Goal: Transaction & Acquisition: Book appointment/travel/reservation

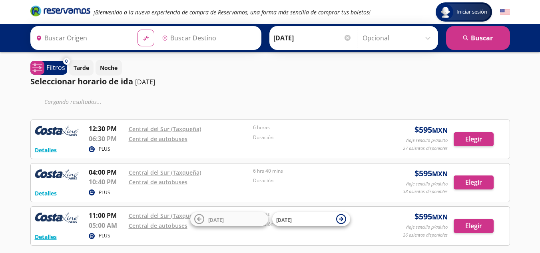
type input "Central del Sur (taxqueña), [GEOGRAPHIC_DATA]"
type input "[PERSON_NAME], [GEOGRAPHIC_DATA]"
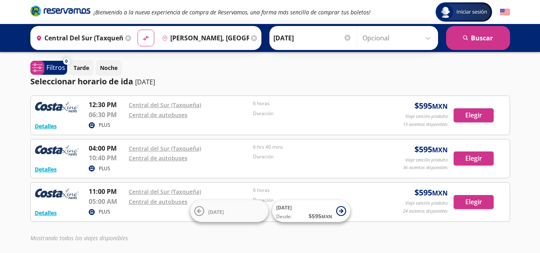
scroll to position [33, 0]
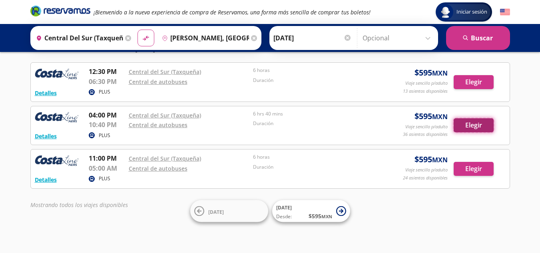
click at [475, 128] on button "Elegir" at bounding box center [474, 125] width 40 height 14
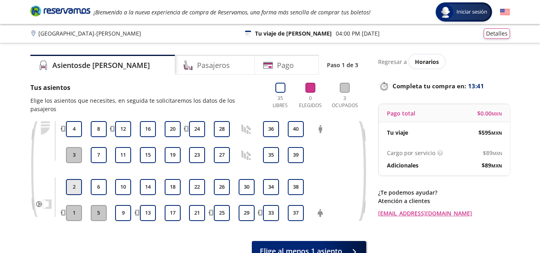
click at [76, 179] on button "2" at bounding box center [74, 187] width 16 height 16
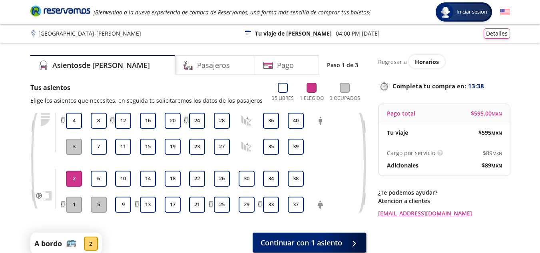
click at [74, 176] on button "2" at bounding box center [74, 179] width 16 height 16
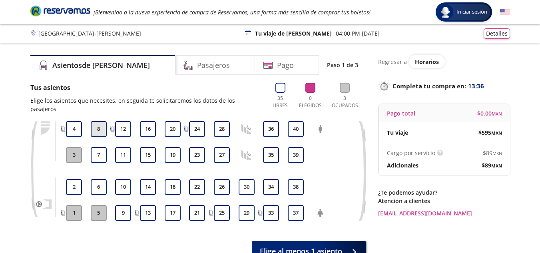
click at [98, 121] on button "8" at bounding box center [99, 129] width 16 height 16
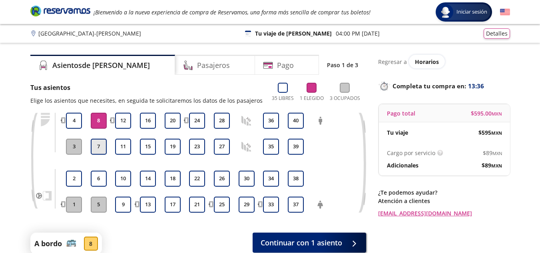
click at [97, 143] on button "7" at bounding box center [99, 147] width 16 height 16
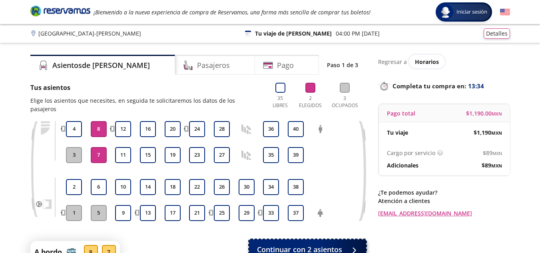
click at [311, 244] on span "Continuar con 2 asientos" at bounding box center [299, 249] width 85 height 11
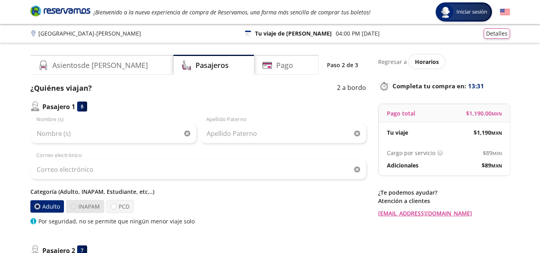
click at [72, 208] on div at bounding box center [73, 206] width 6 height 6
click at [72, 208] on input "INAPAM" at bounding box center [73, 206] width 5 height 5
radio input "true"
radio input "false"
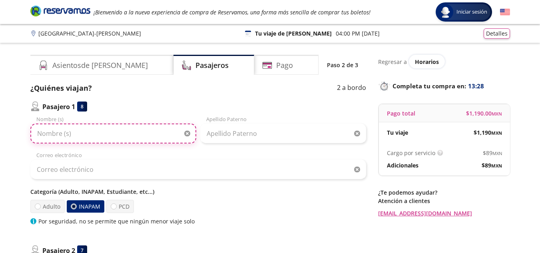
click at [80, 132] on input "Nombre (s)" at bounding box center [113, 134] width 166 height 20
type input "[PERSON_NAME]"
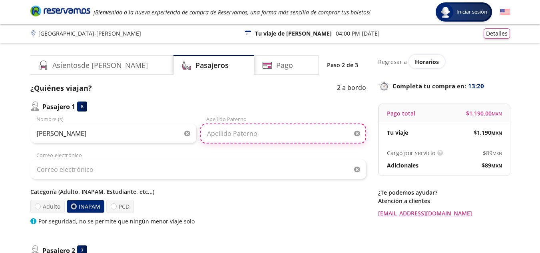
click at [253, 137] on input "Apellido Paterno" at bounding box center [283, 134] width 166 height 20
type input "[PERSON_NAME]"
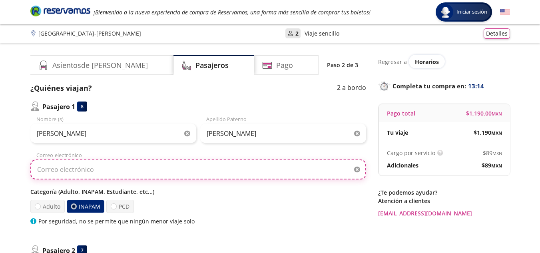
click at [151, 171] on input "Correo electrónico" at bounding box center [198, 169] width 336 height 20
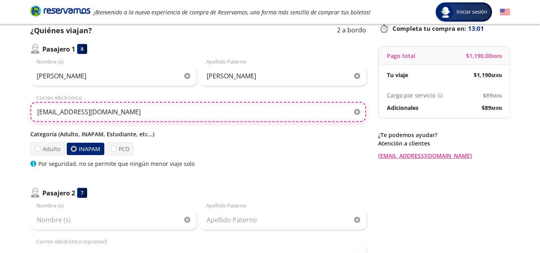
scroll to position [120, 0]
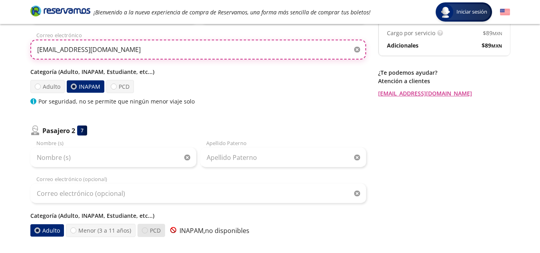
type input "[EMAIL_ADDRESS][DOMAIN_NAME]"
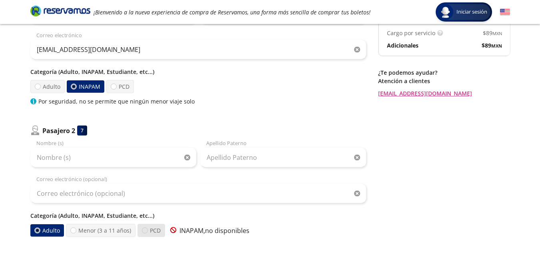
click at [143, 232] on div at bounding box center [145, 230] width 6 height 6
click at [143, 232] on input "PCD" at bounding box center [144, 230] width 5 height 5
radio input "true"
radio input "false"
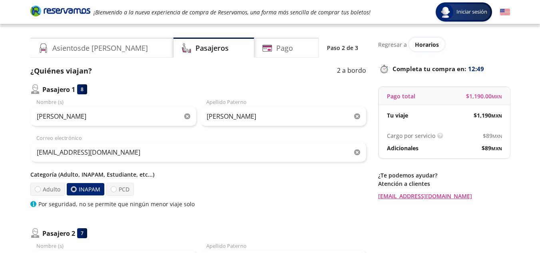
scroll to position [0, 0]
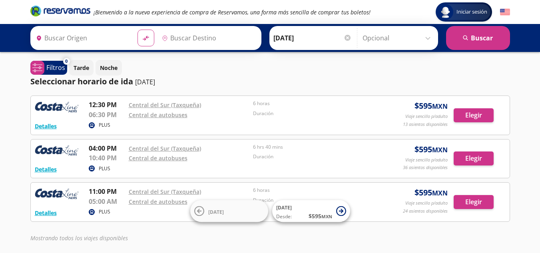
type input "Central del Sur (taxqueña), [GEOGRAPHIC_DATA]"
type input "[PERSON_NAME], [GEOGRAPHIC_DATA]"
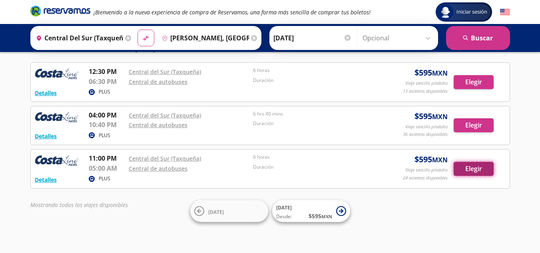
click at [480, 166] on button "Elegir" at bounding box center [474, 169] width 40 height 14
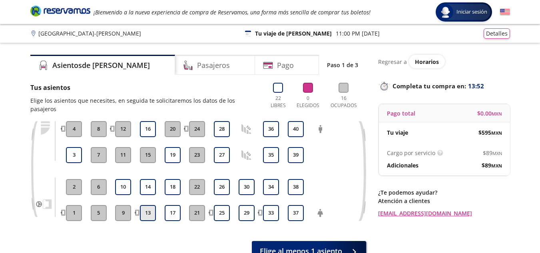
click at [148, 205] on button "13" at bounding box center [148, 213] width 16 height 16
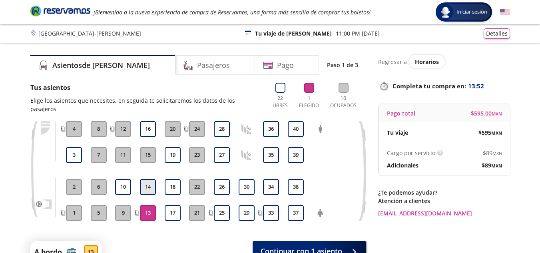
click at [148, 179] on button "14" at bounding box center [148, 187] width 16 height 16
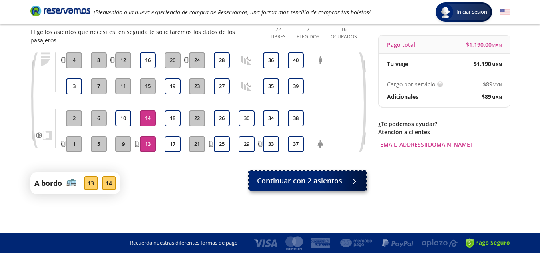
click at [285, 175] on span "Continuar con 2 asientos" at bounding box center [299, 180] width 85 height 11
